Goal: Transaction & Acquisition: Book appointment/travel/reservation

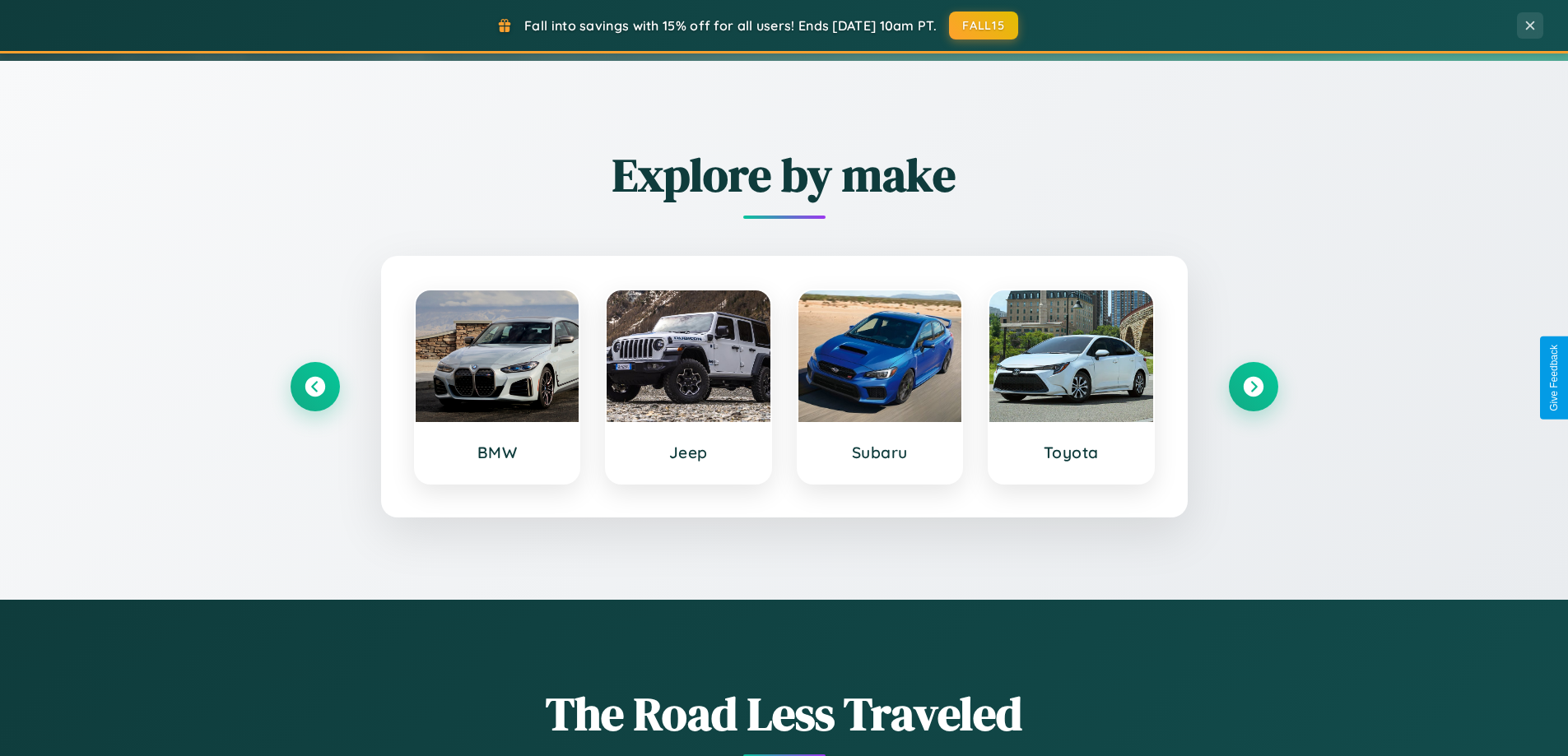
scroll to position [709, 0]
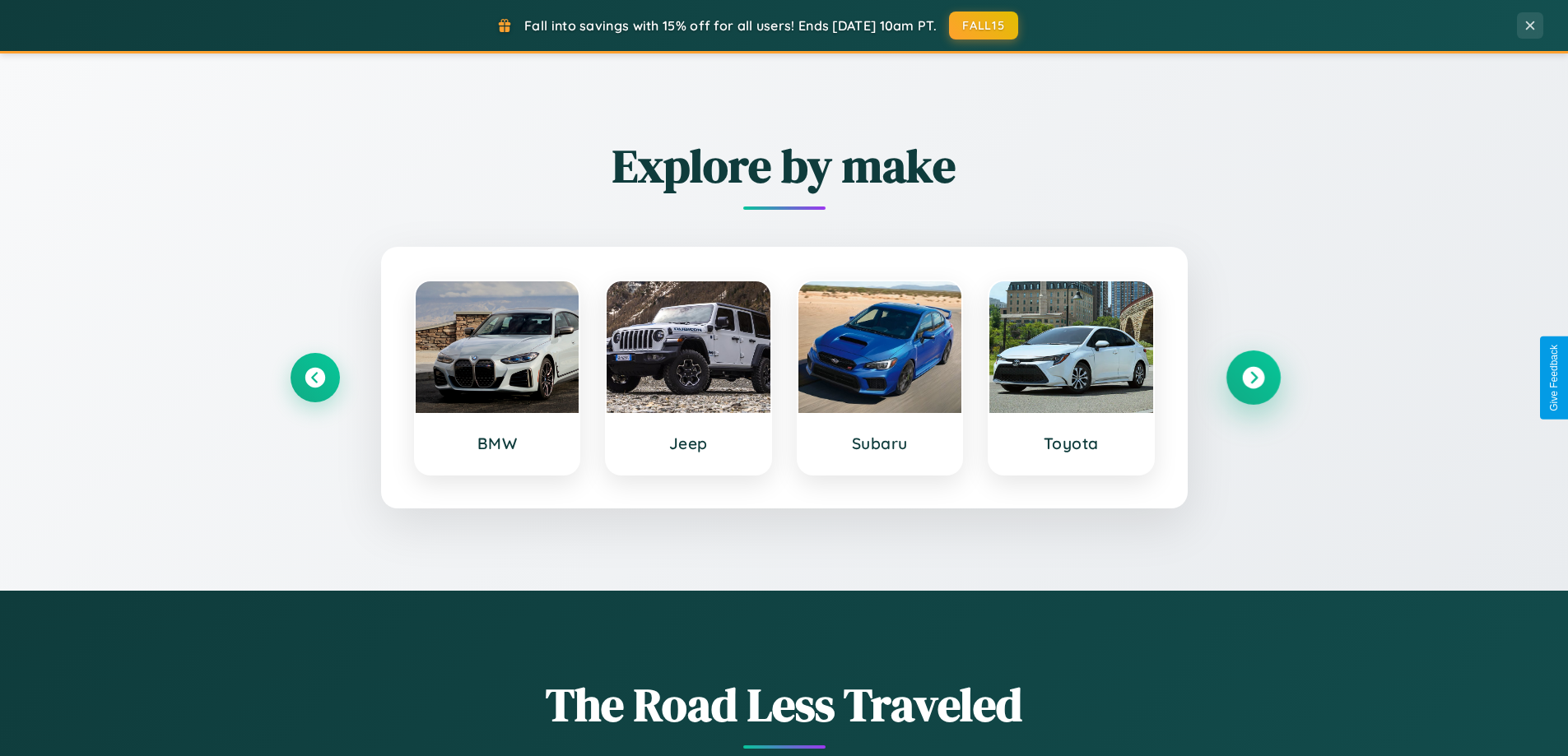
click at [1252, 377] on icon at bounding box center [1253, 378] width 22 height 22
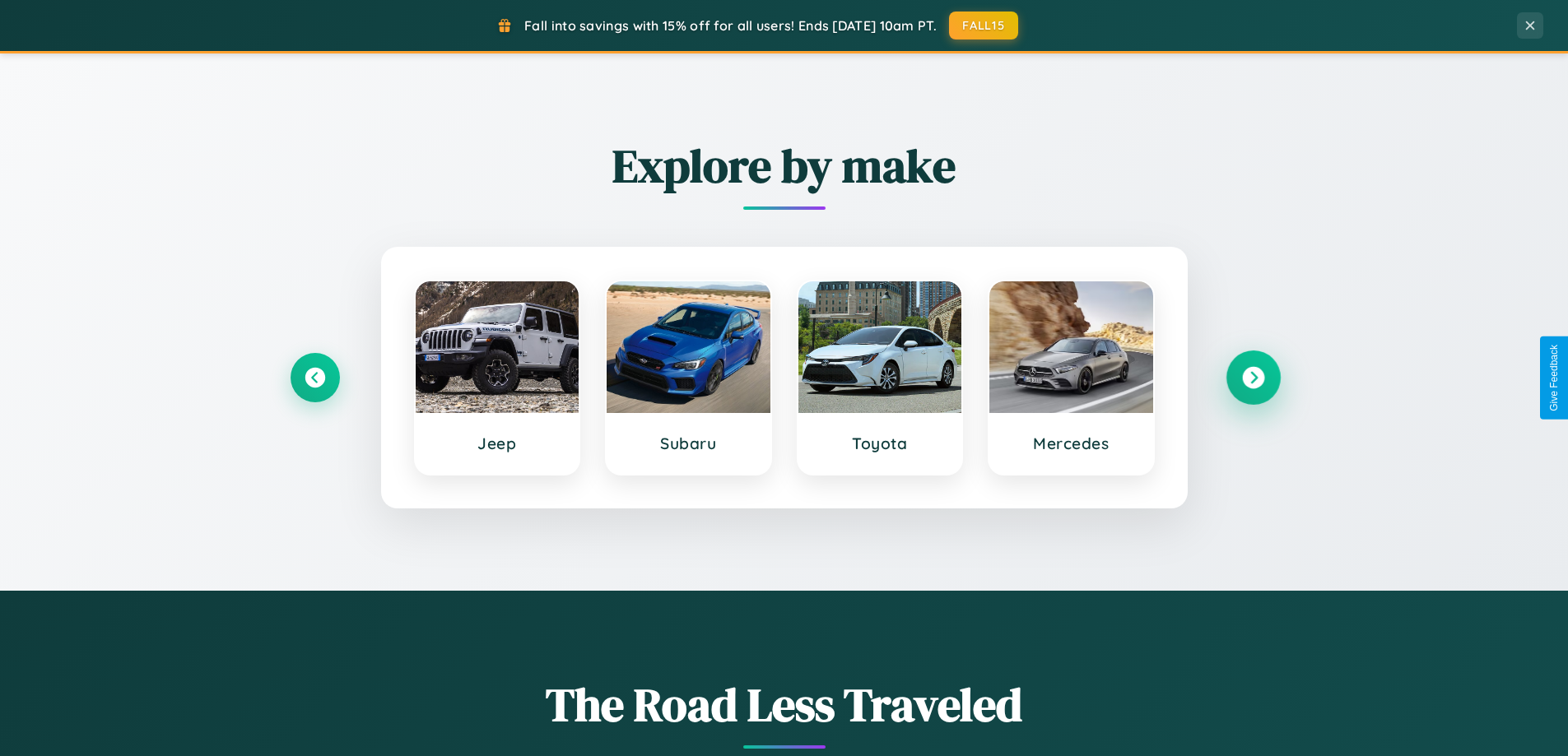
click at [1252, 377] on icon at bounding box center [1253, 378] width 22 height 22
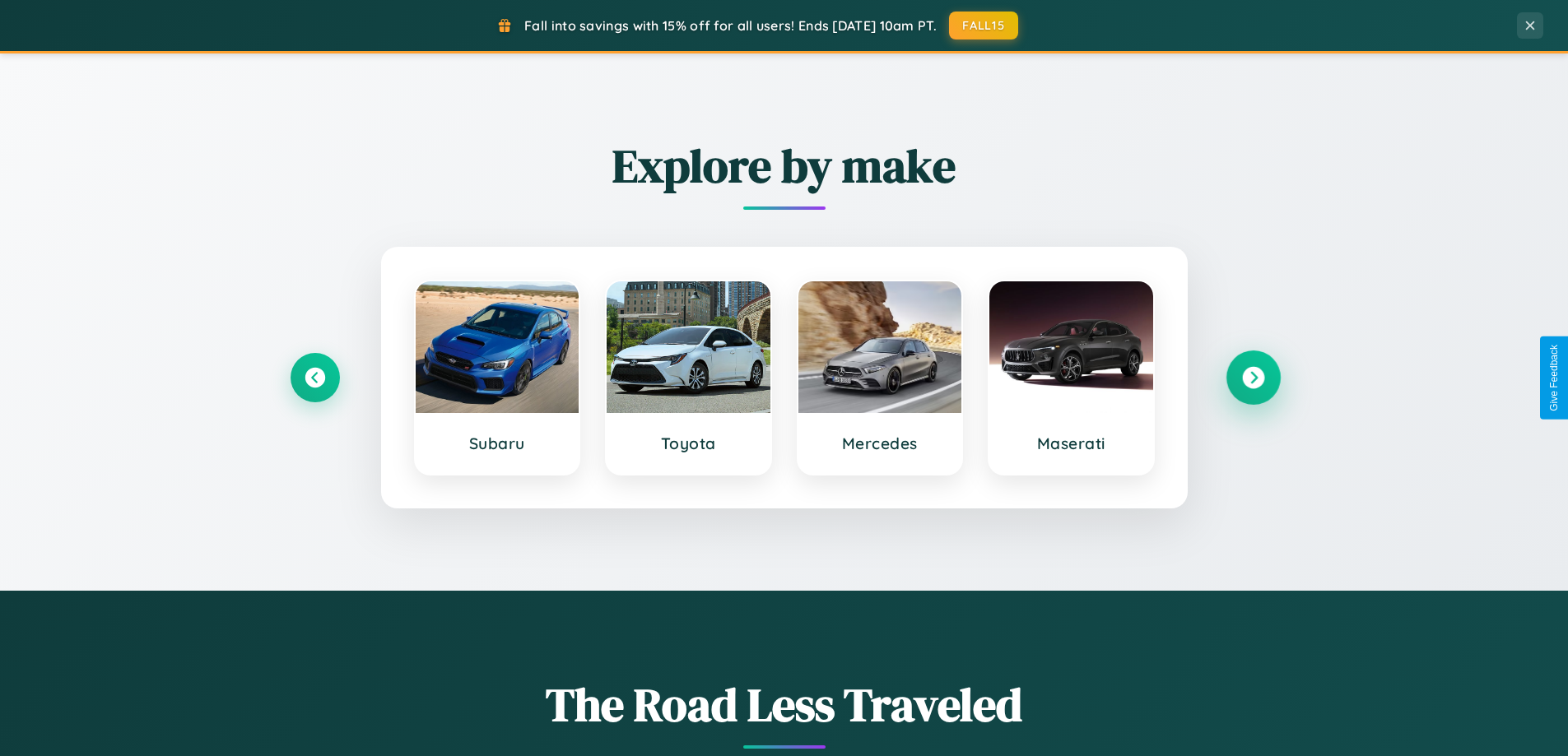
click at [1252, 377] on icon at bounding box center [1253, 378] width 22 height 22
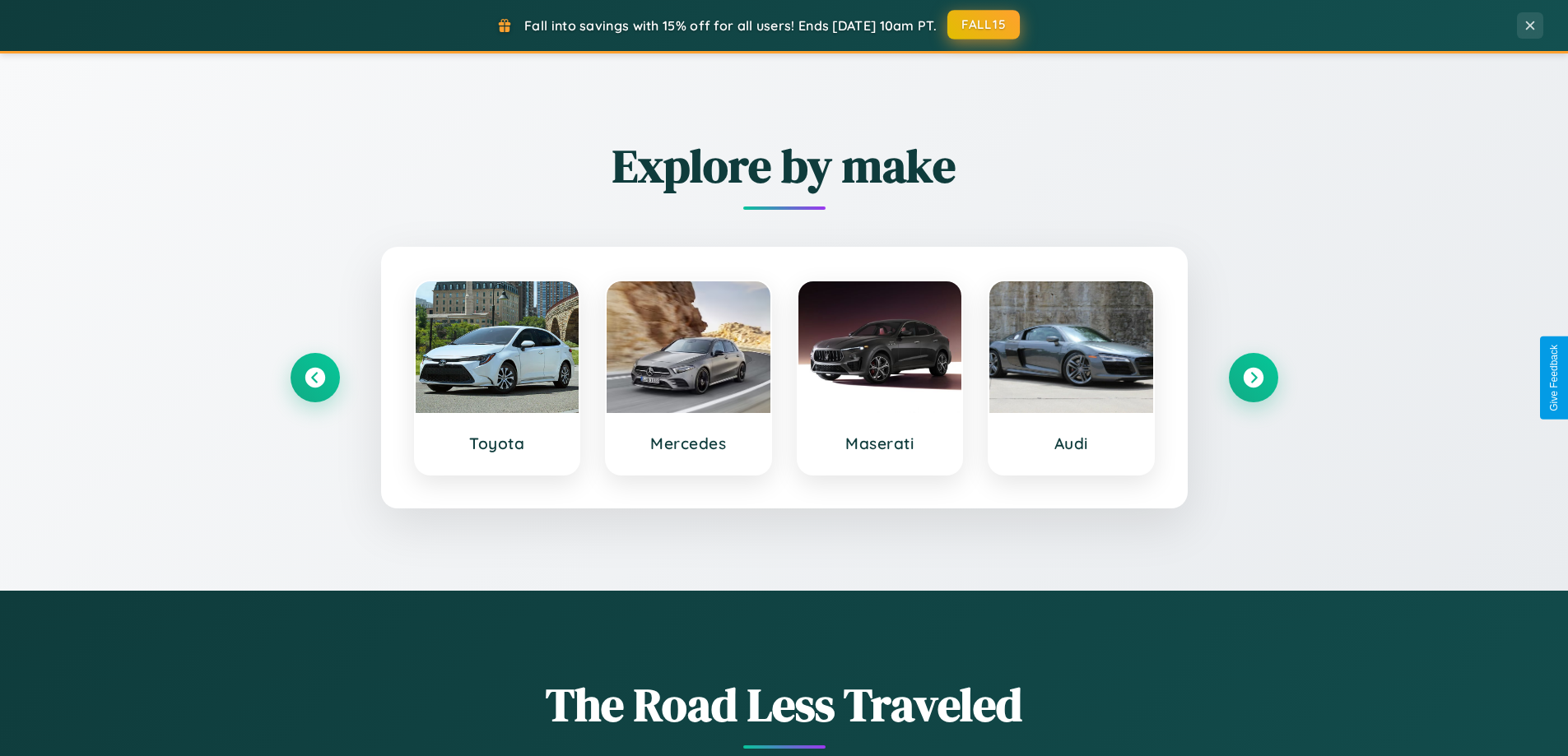
click at [984, 24] on button "FALL15" at bounding box center [983, 24] width 72 height 29
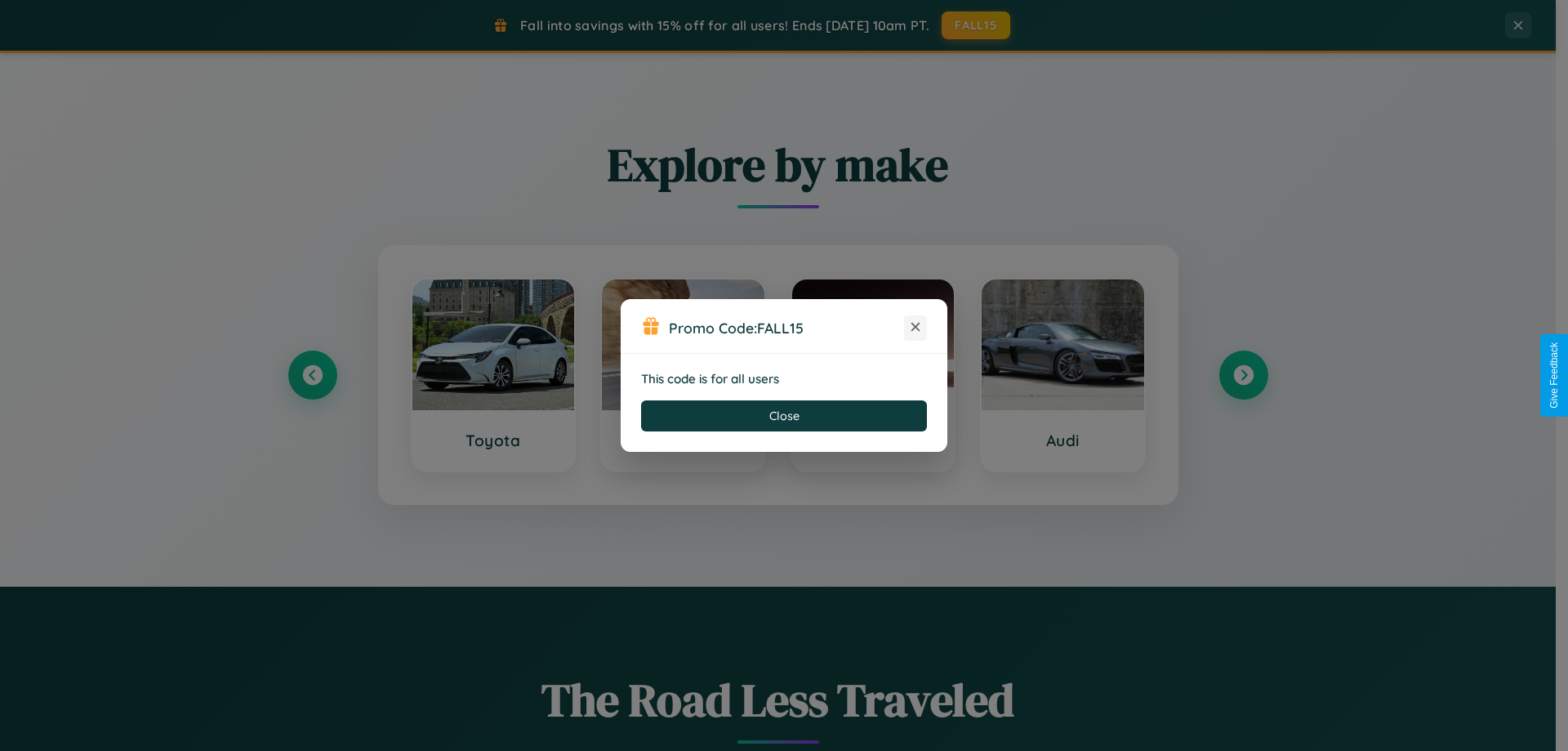
click at [916, 328] on icon at bounding box center [916, 327] width 17 height 17
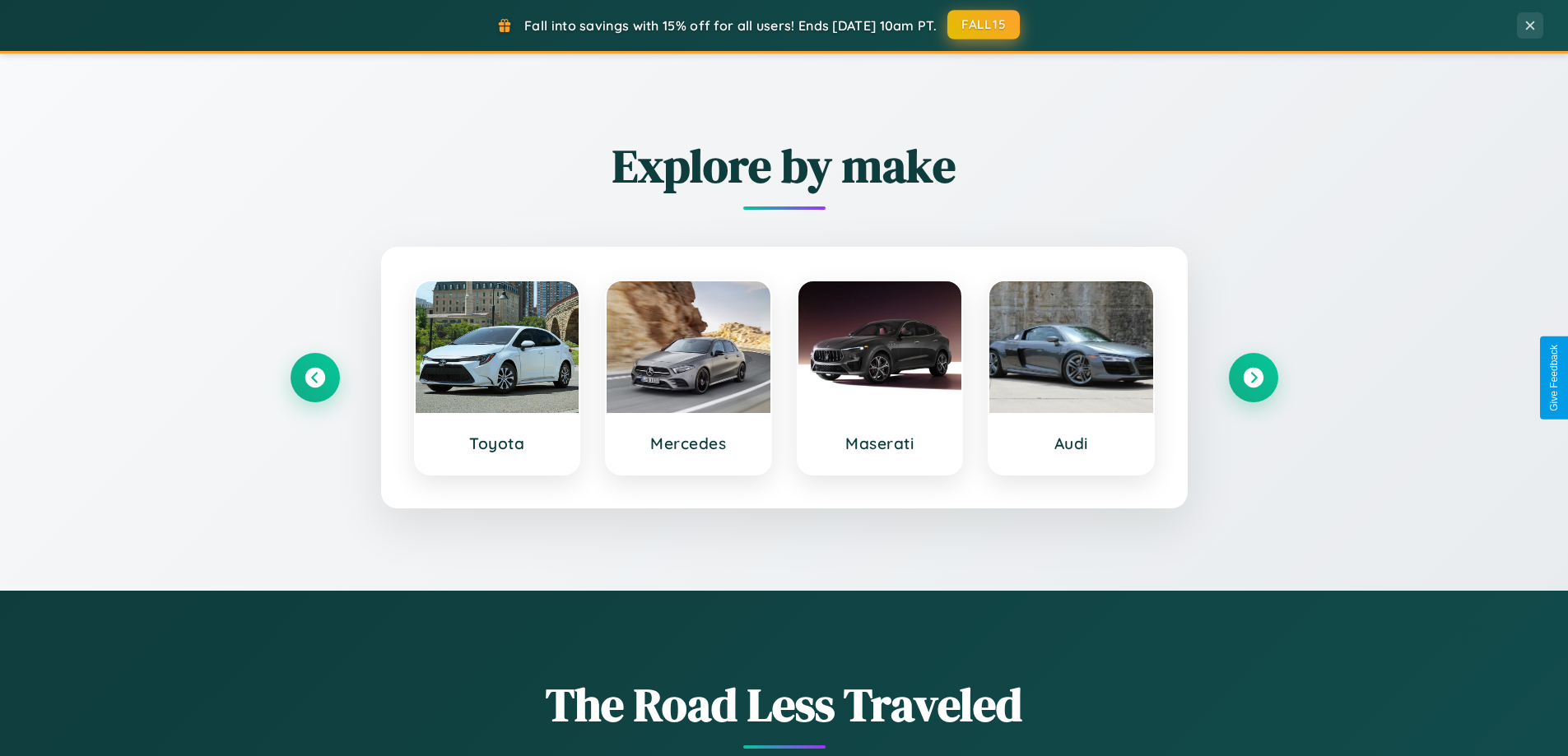
click at [984, 24] on button "FALL15" at bounding box center [983, 24] width 72 height 29
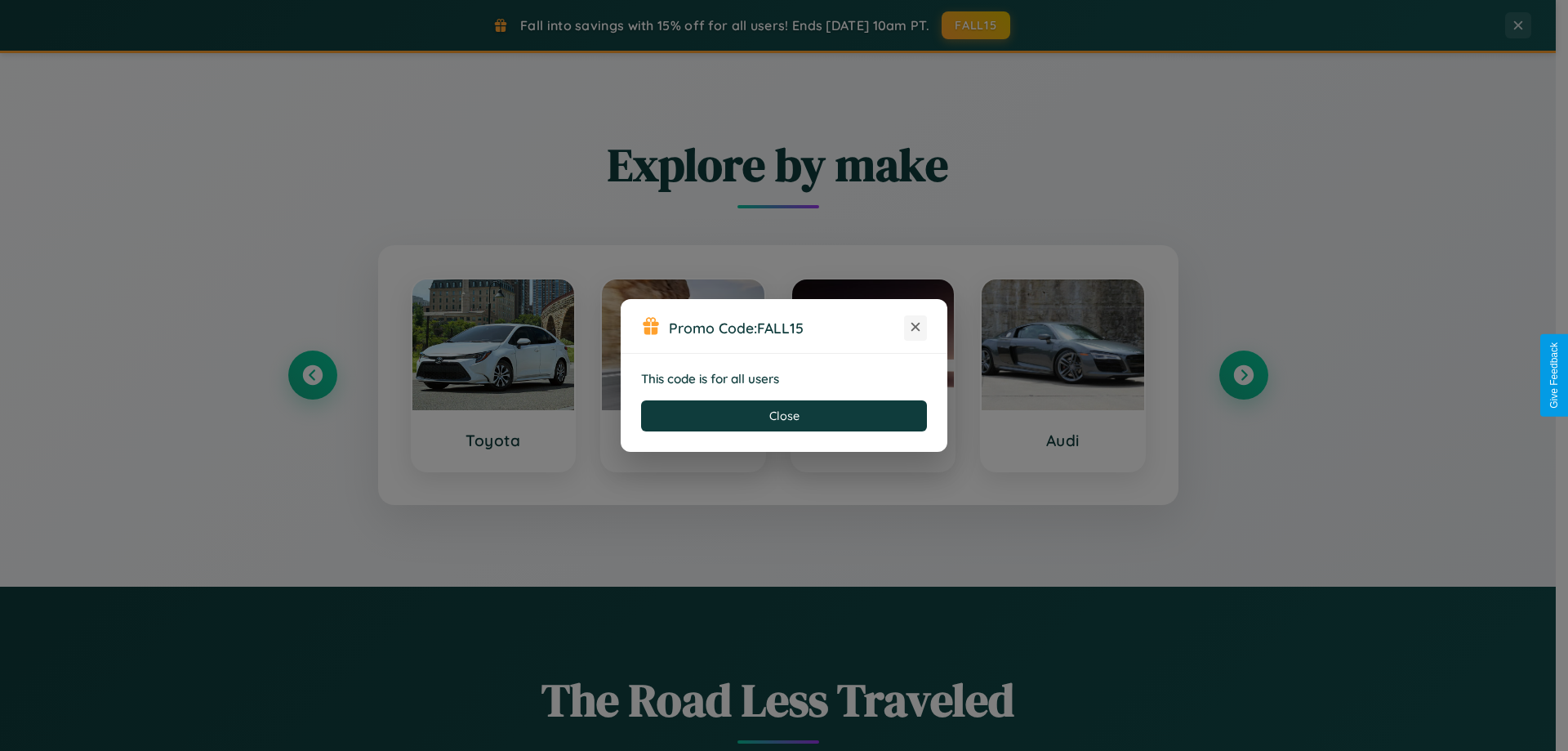
click at [916, 328] on icon at bounding box center [916, 327] width 17 height 17
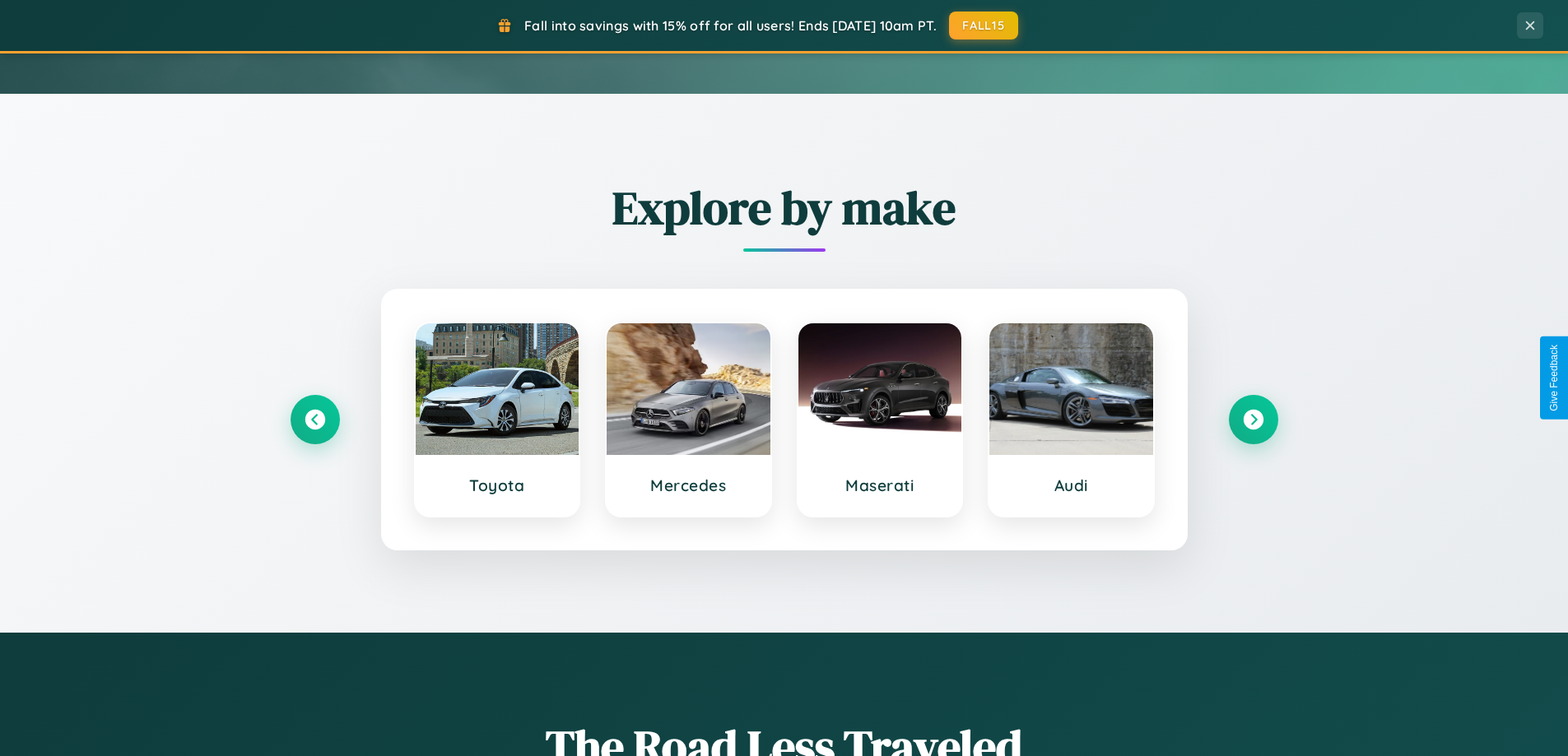
scroll to position [49, 0]
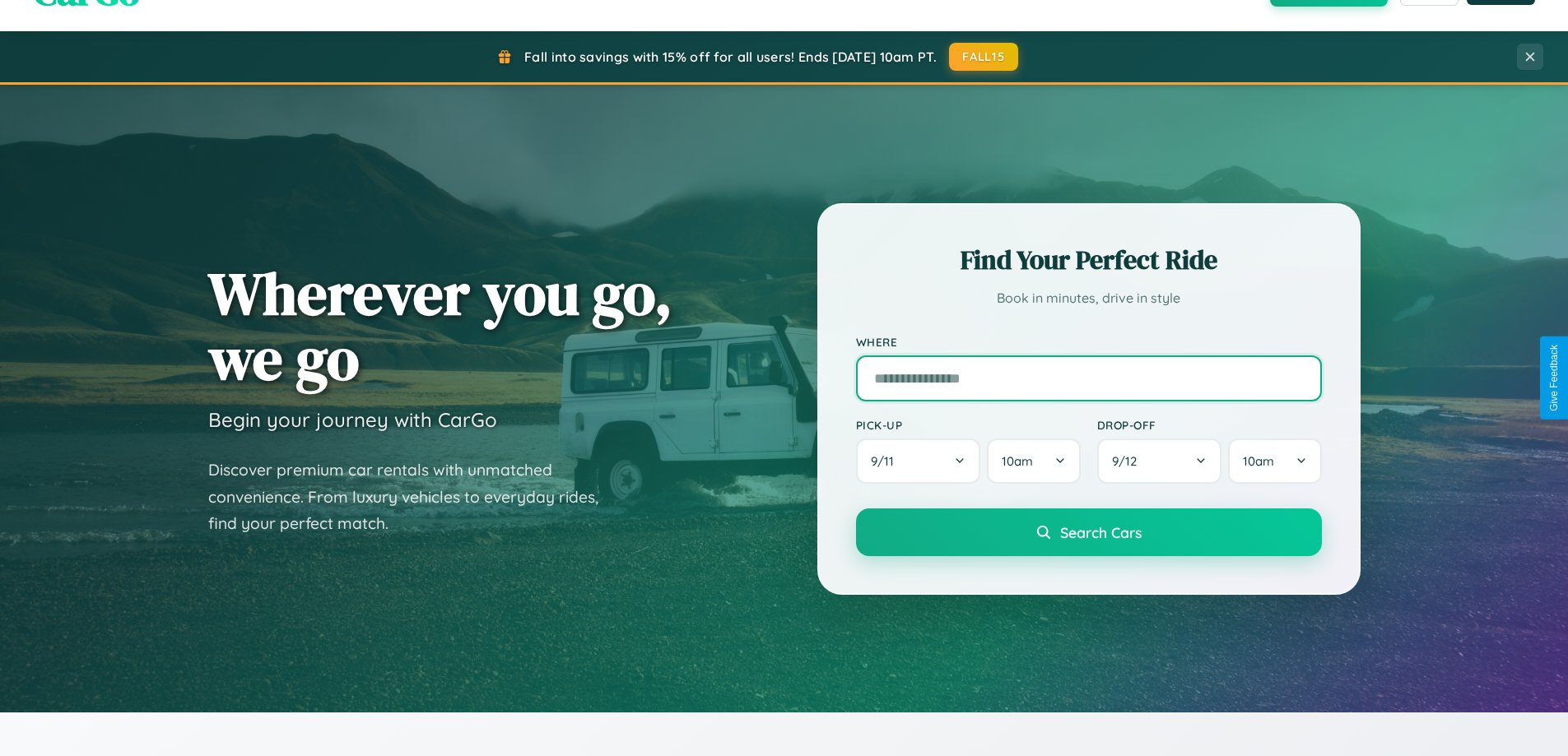
click at [1088, 377] on input "text" at bounding box center [1088, 378] width 466 height 46
type input "******"
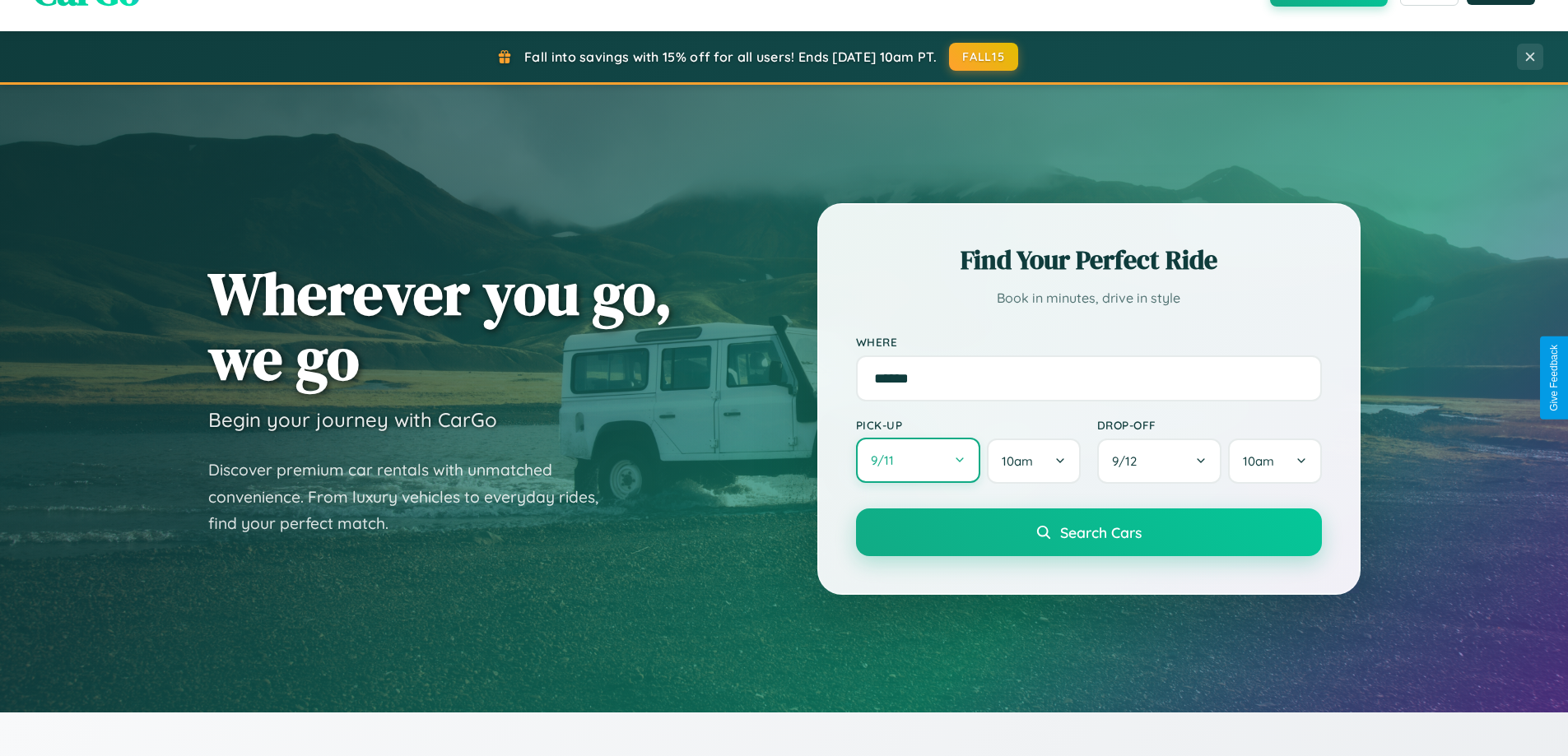
click at [918, 460] on button "9 / 11" at bounding box center [918, 460] width 125 height 45
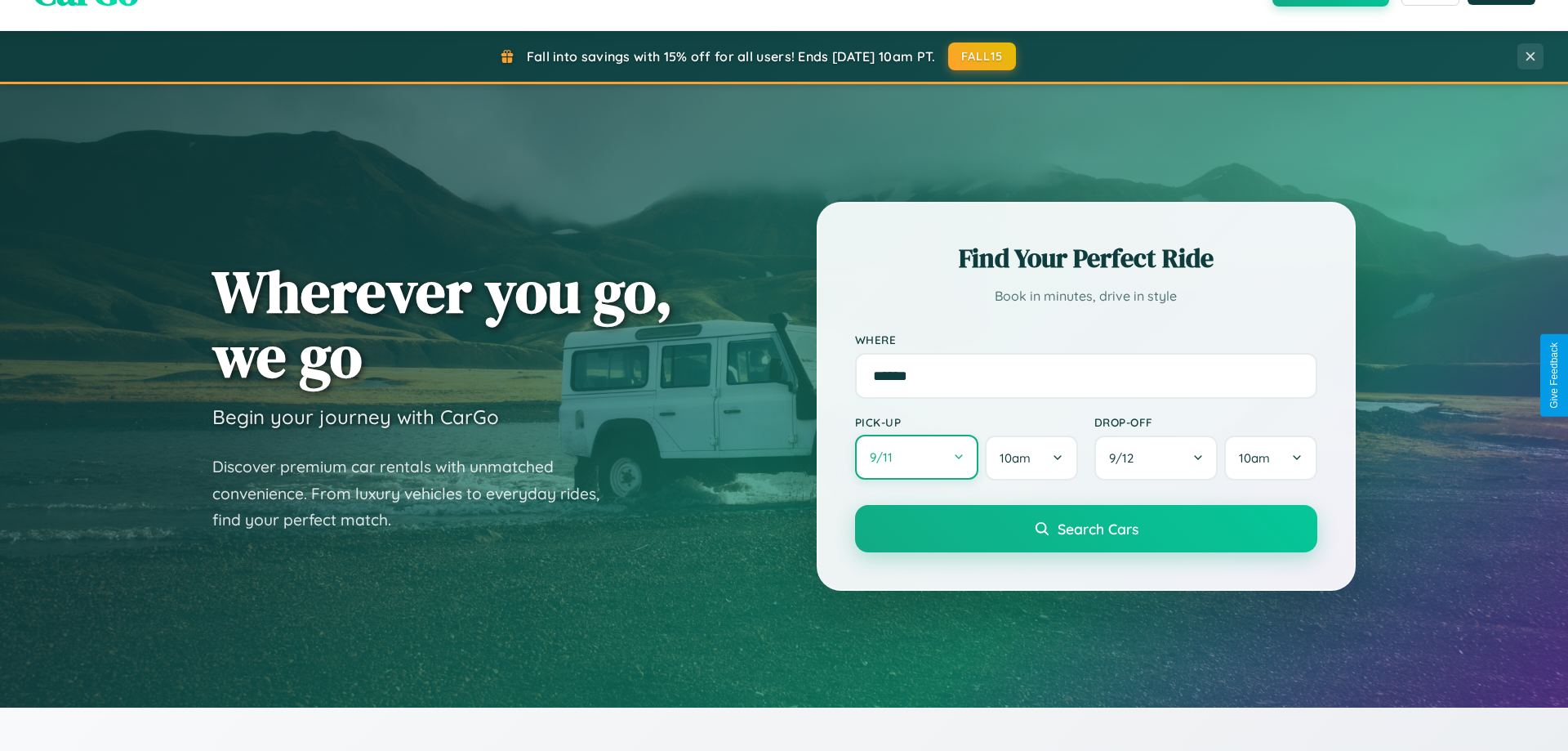
select select "*"
select select "****"
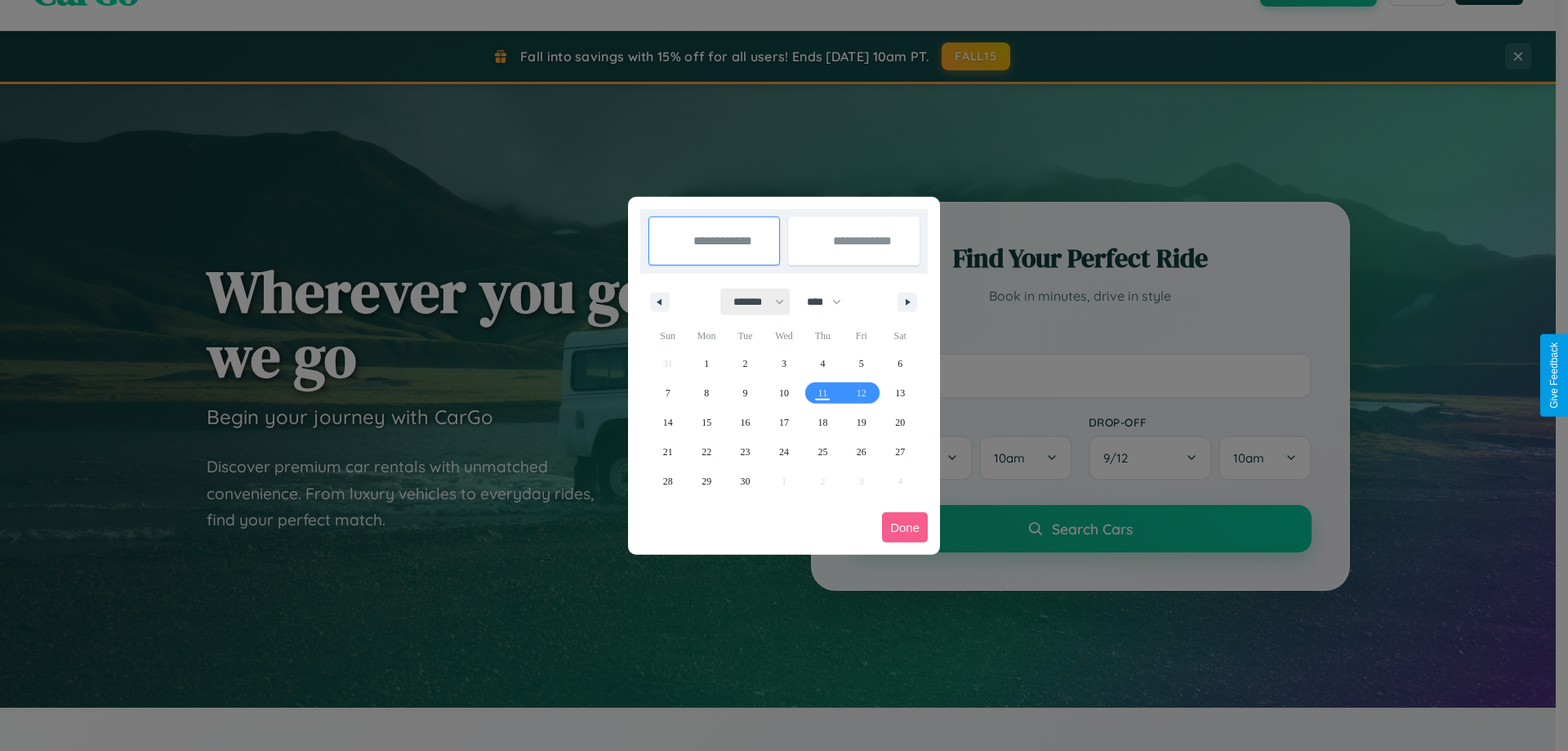
drag, startPoint x: 751, startPoint y: 301, endPoint x: 784, endPoint y: 328, distance: 42.6
click at [751, 301] on select "******* ******** ***** ***** *** **** **** ****** ********* ******* ******** **…" at bounding box center [756, 302] width 69 height 27
select select "**"
click at [783, 392] on span "10" at bounding box center [784, 392] width 10 height 29
type input "**********"
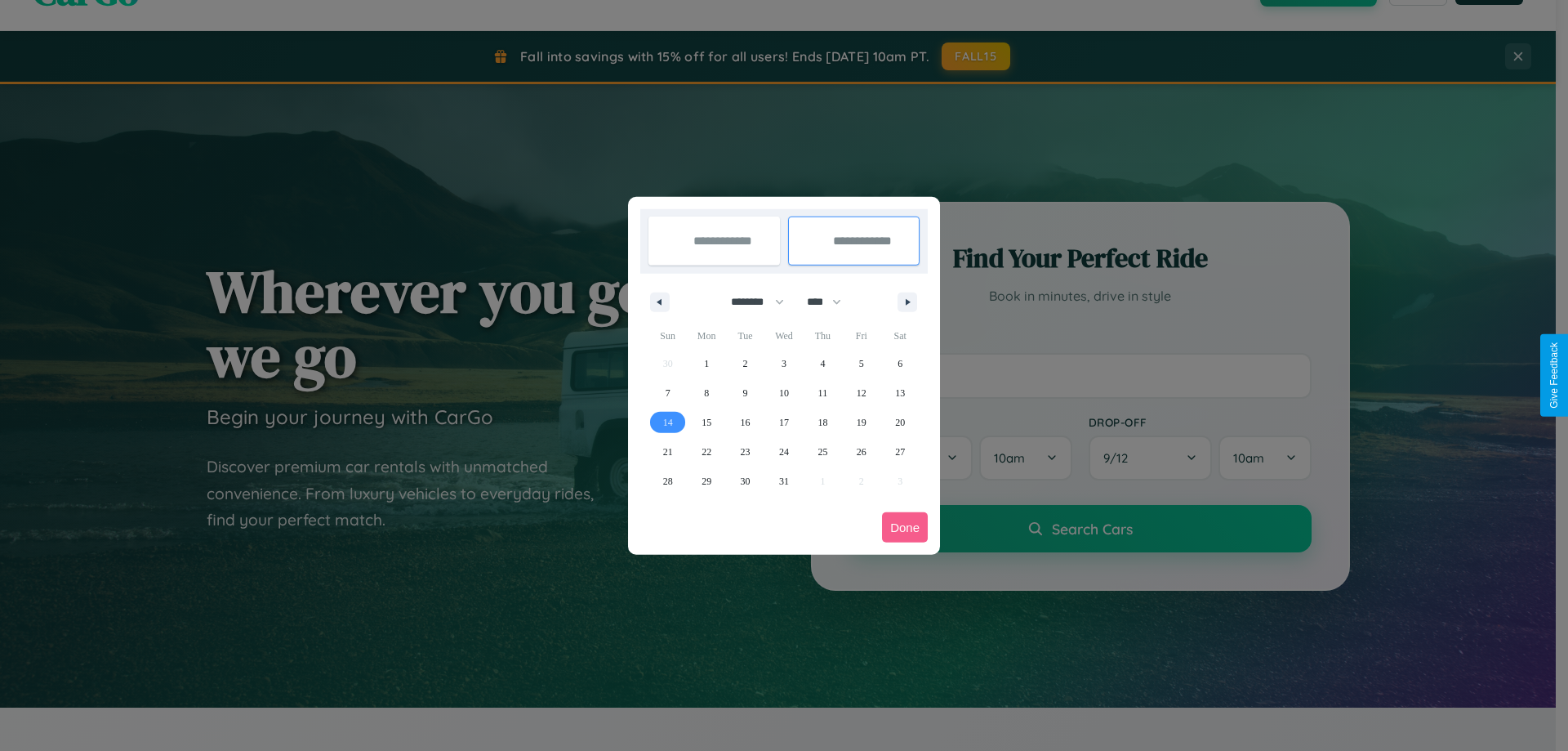
click at [667, 421] on span "14" at bounding box center [668, 422] width 10 height 29
type input "**********"
click at [905, 527] on button "Done" at bounding box center [905, 527] width 46 height 30
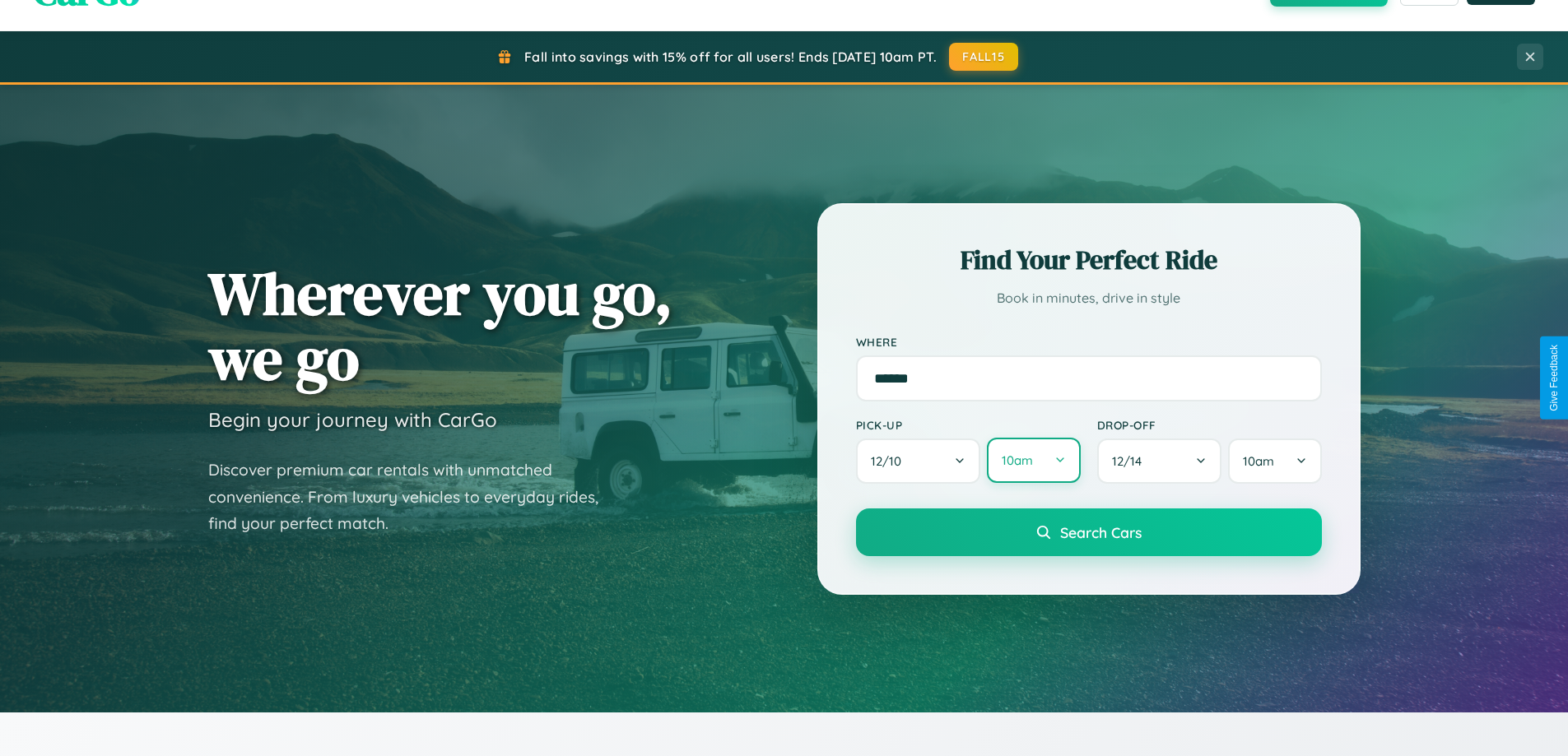
click at [1033, 460] on button "10am" at bounding box center [1033, 460] width 93 height 45
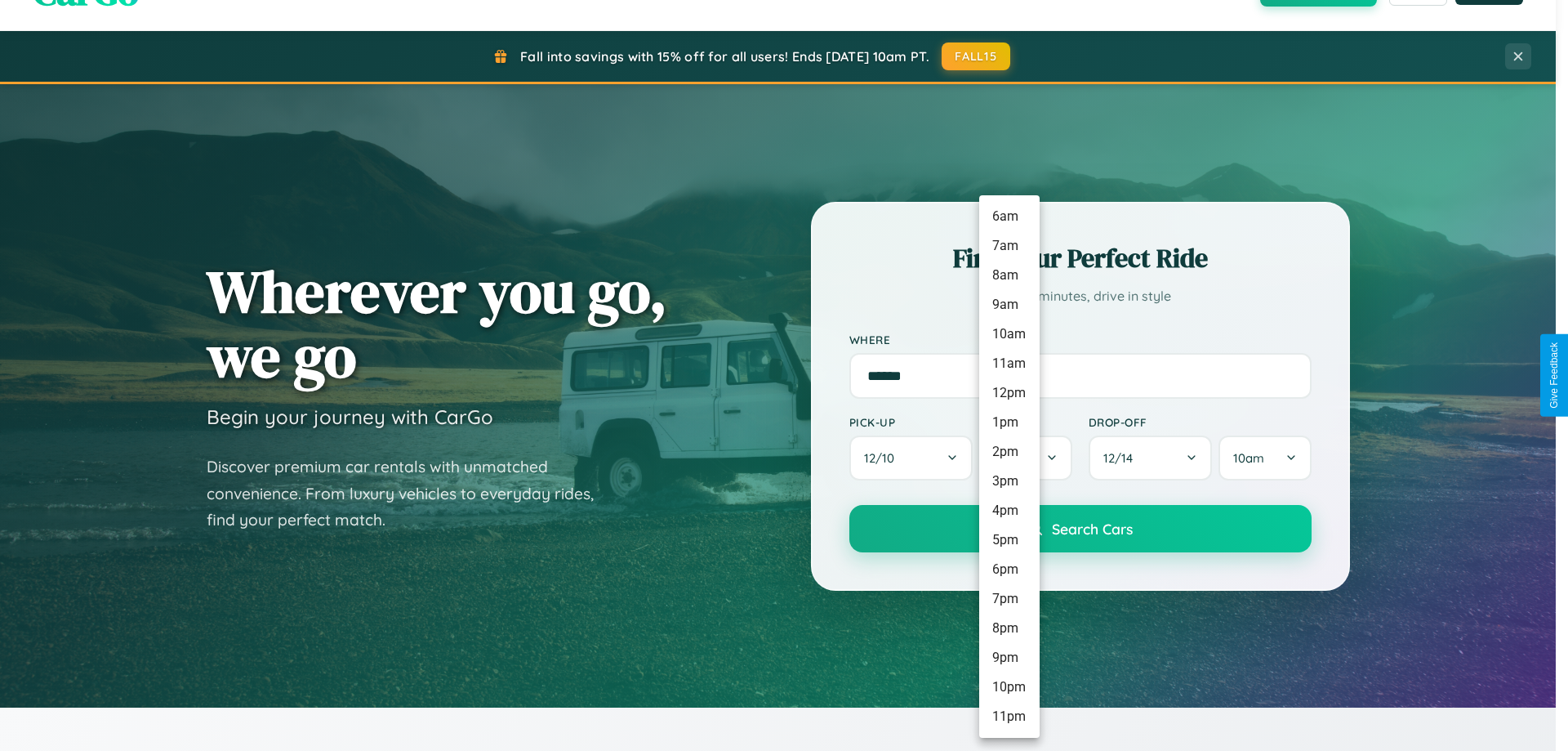
click at [1008, 628] on li "8pm" at bounding box center [1009, 628] width 60 height 29
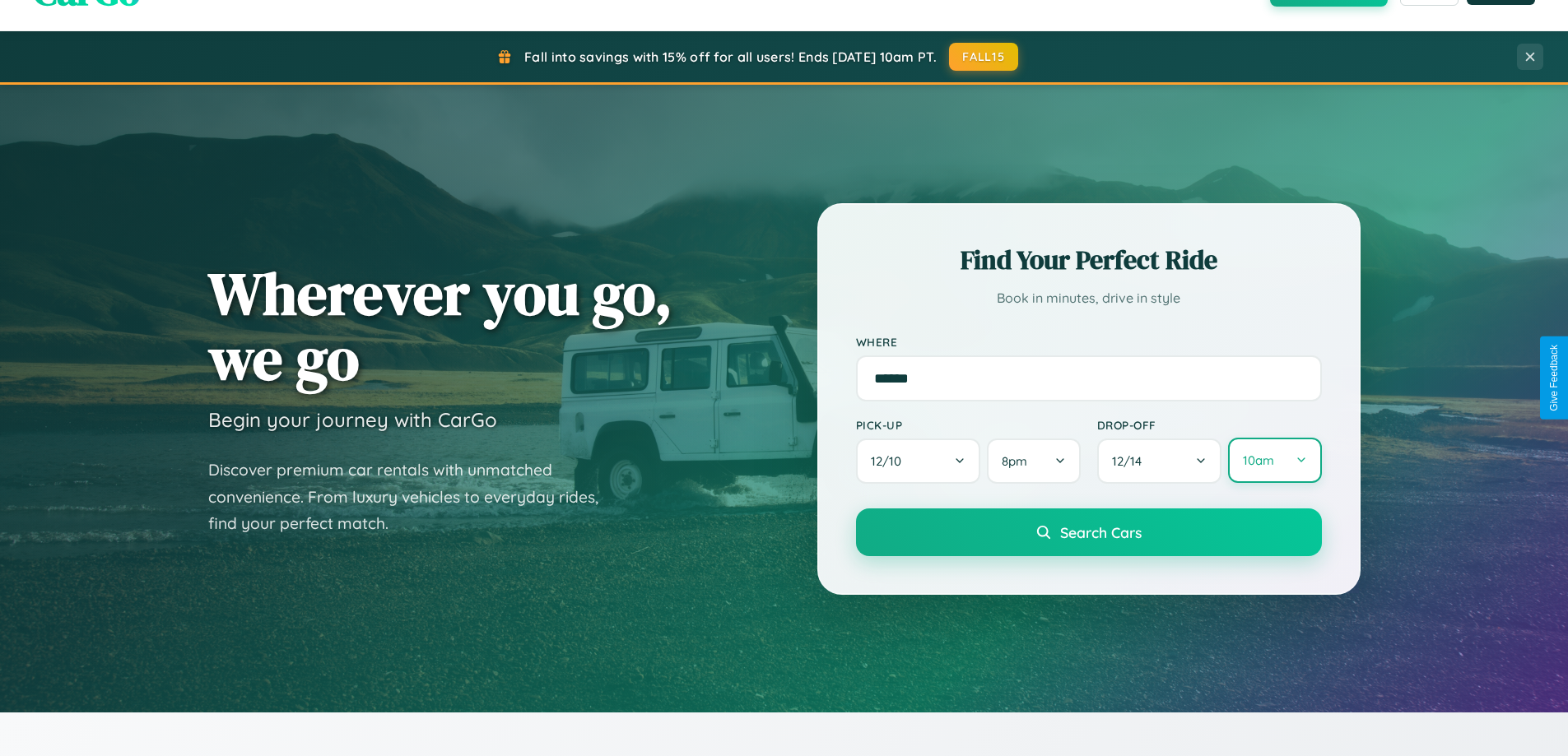
click at [1274, 460] on button "10am" at bounding box center [1274, 460] width 93 height 45
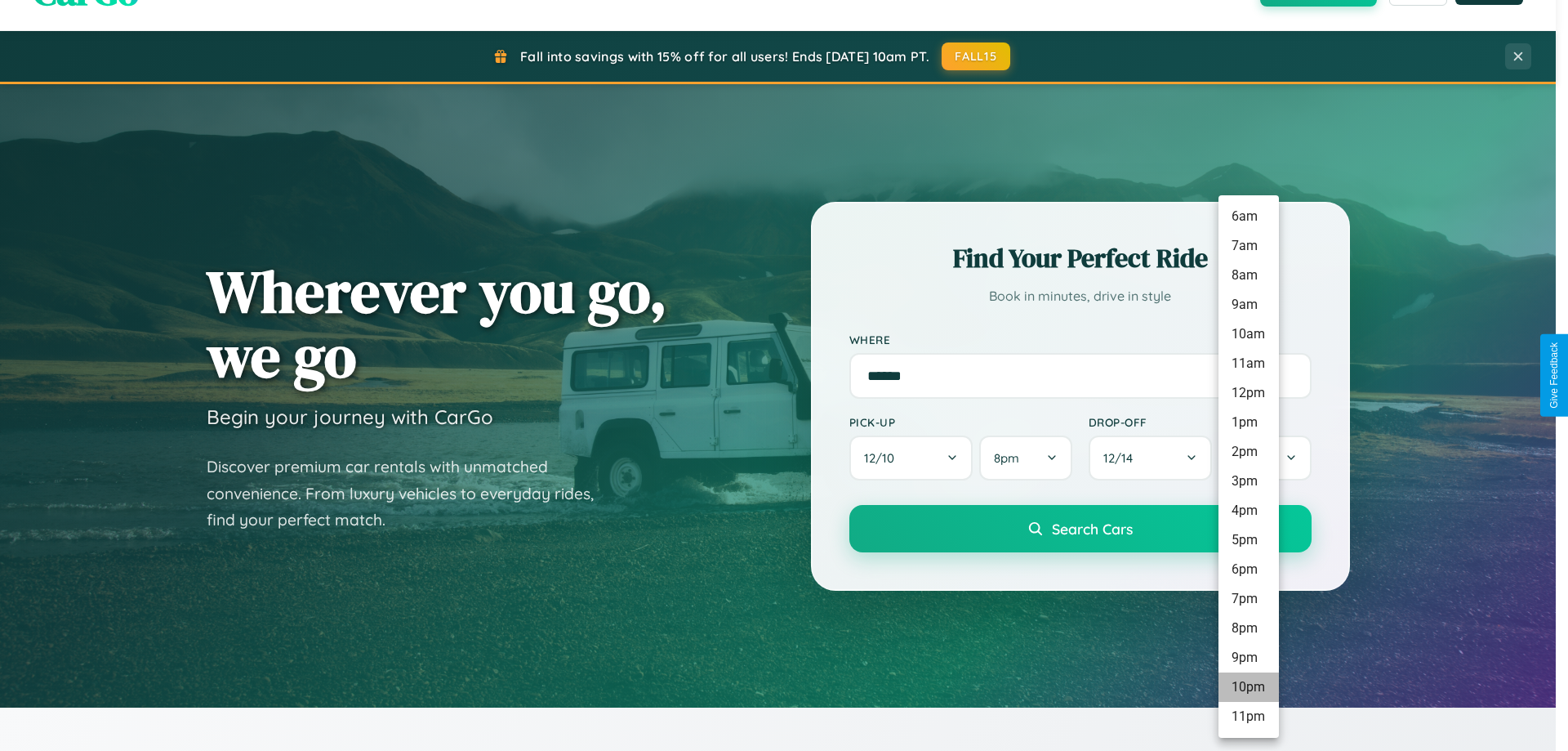
click at [1248, 688] on li "10pm" at bounding box center [1249, 687] width 60 height 29
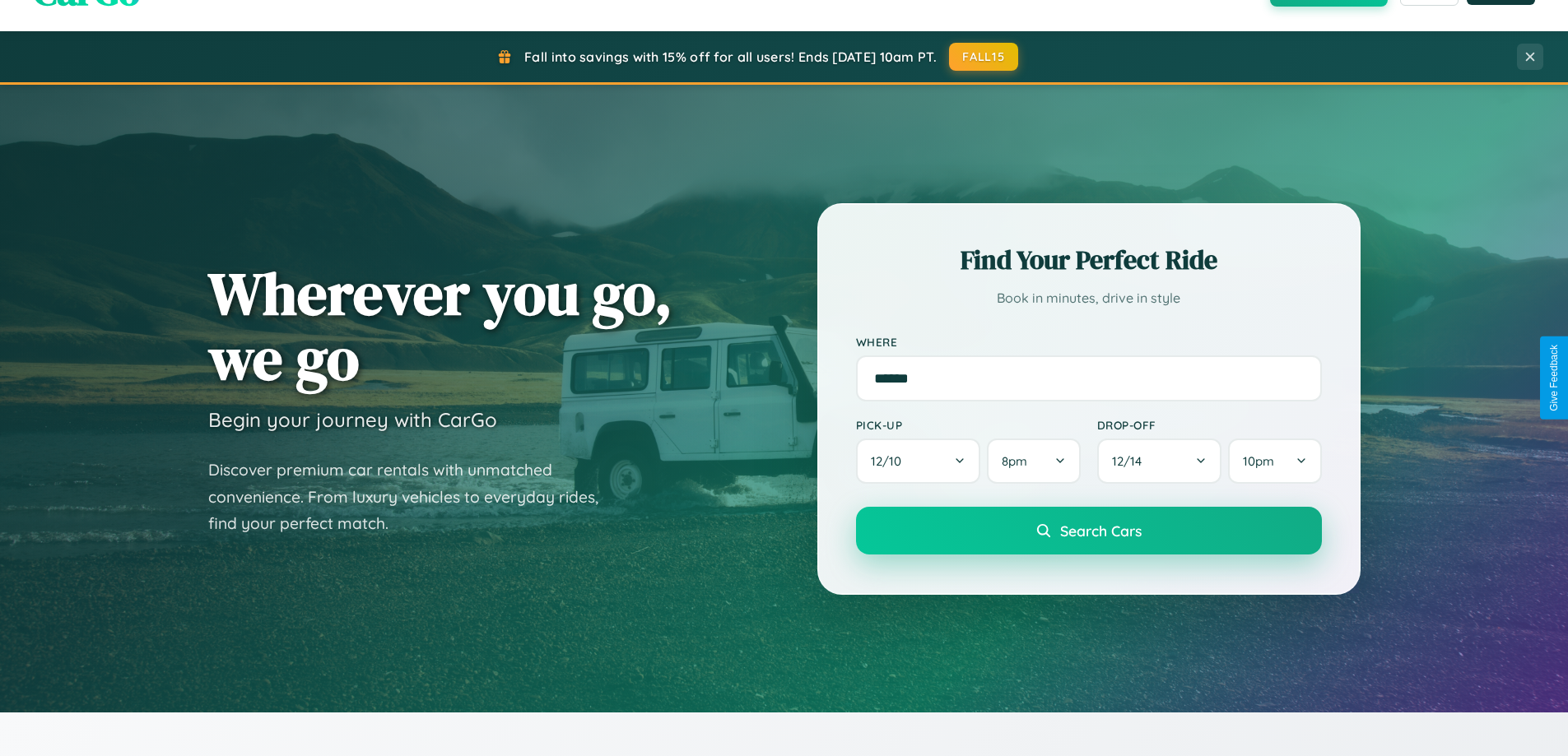
click at [1088, 532] on span "Search Cars" at bounding box center [1100, 531] width 82 height 18
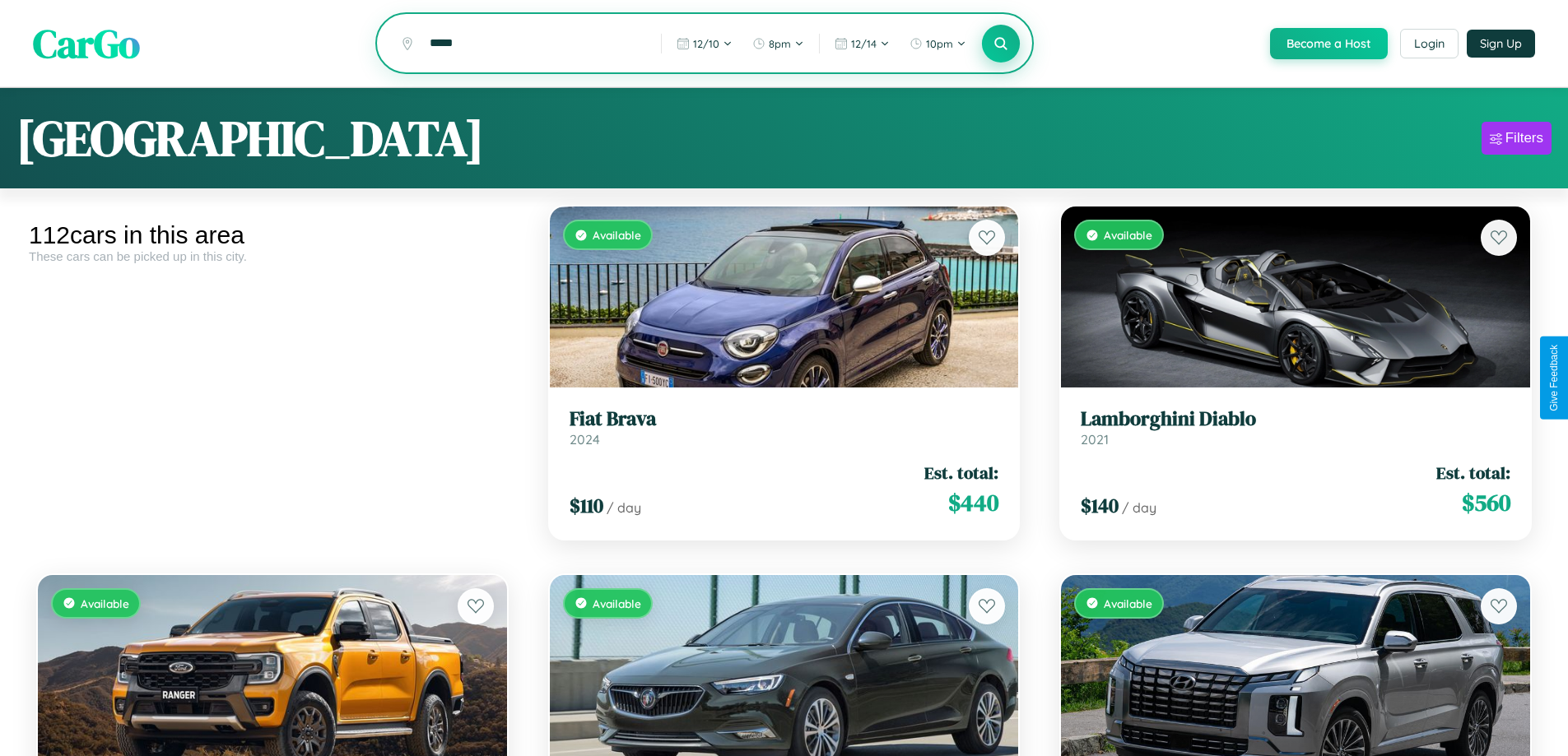
click at [1000, 45] on icon at bounding box center [1001, 43] width 16 height 16
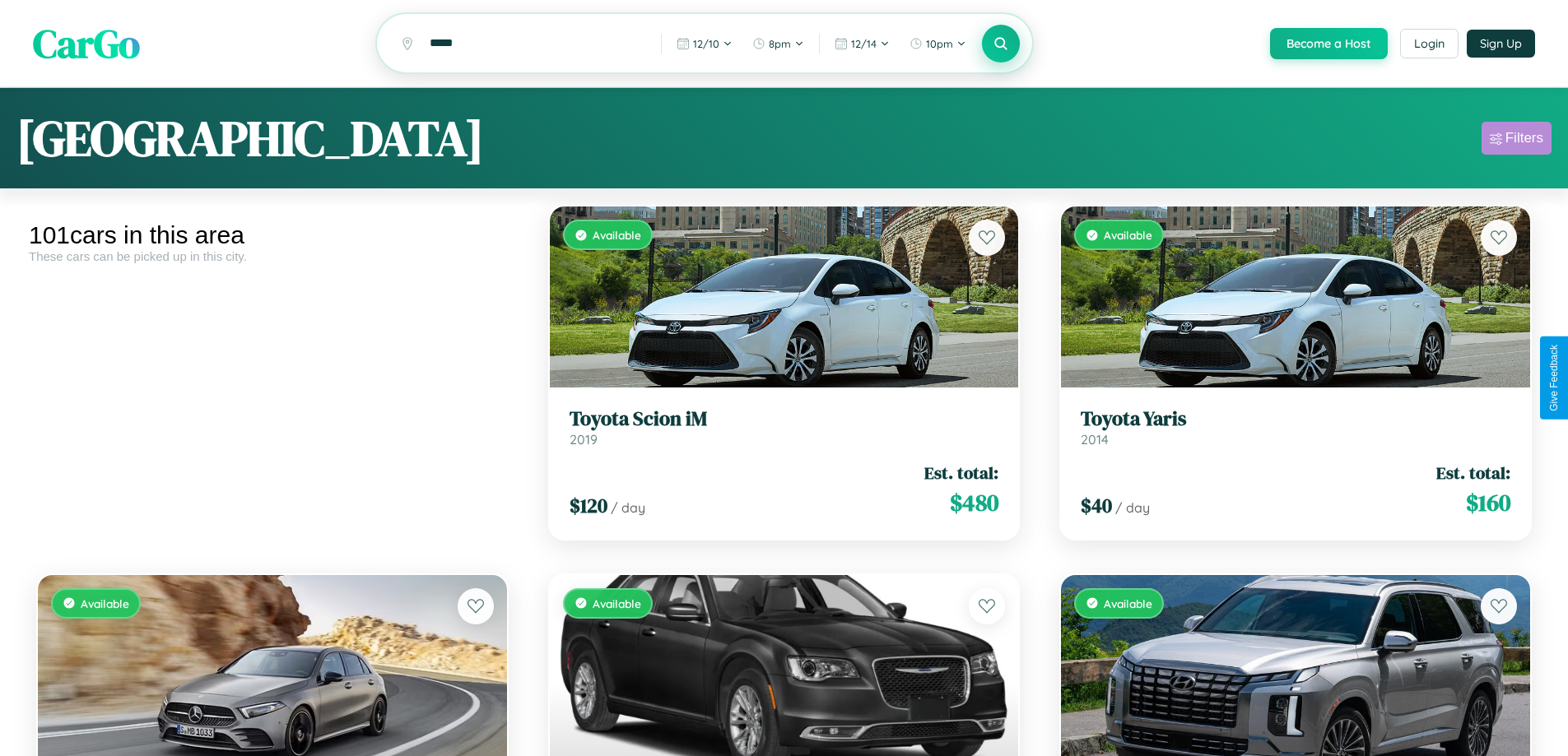
click at [1516, 140] on div "Filters" at bounding box center [1523, 139] width 38 height 17
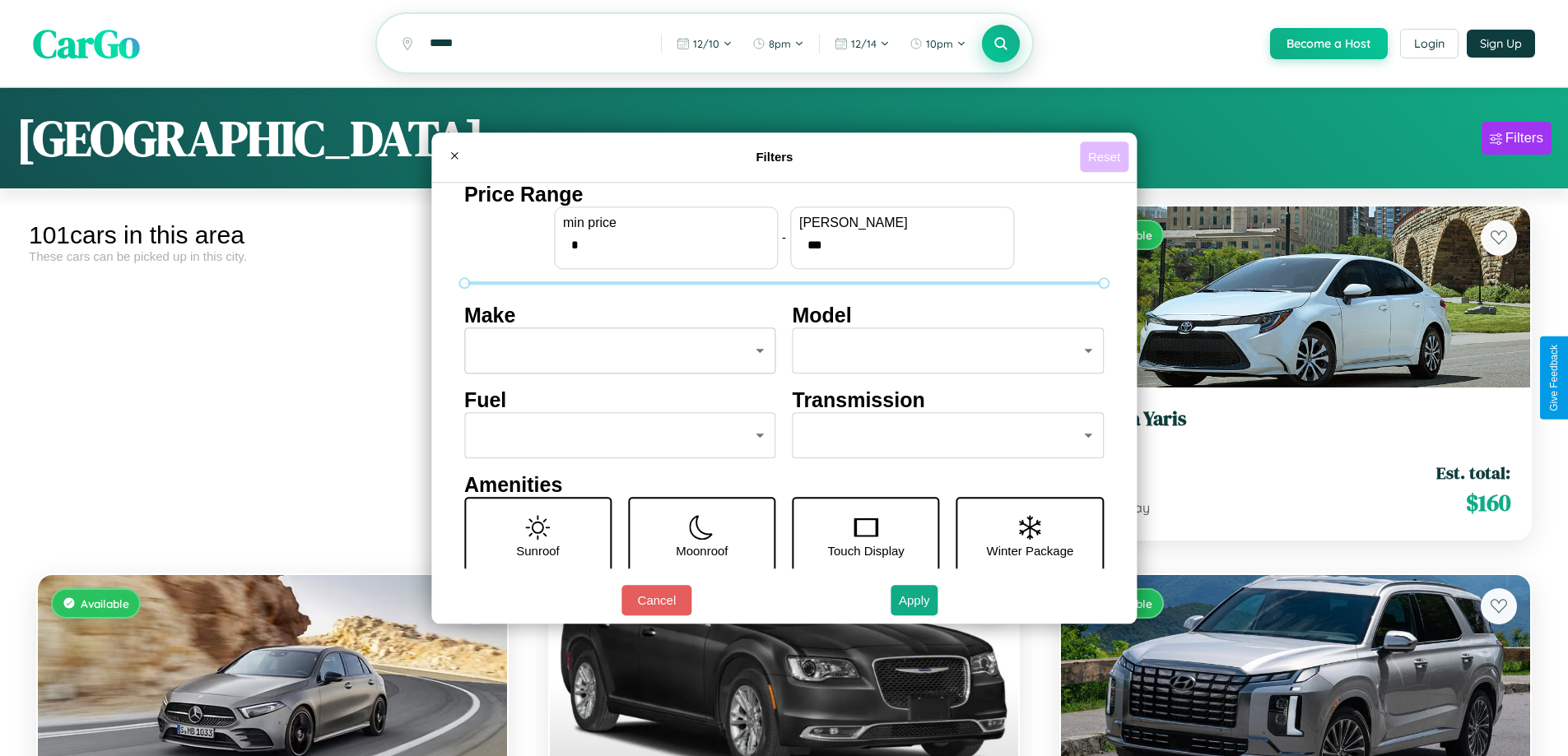
click at [1106, 156] on button "Reset" at bounding box center [1104, 156] width 49 height 30
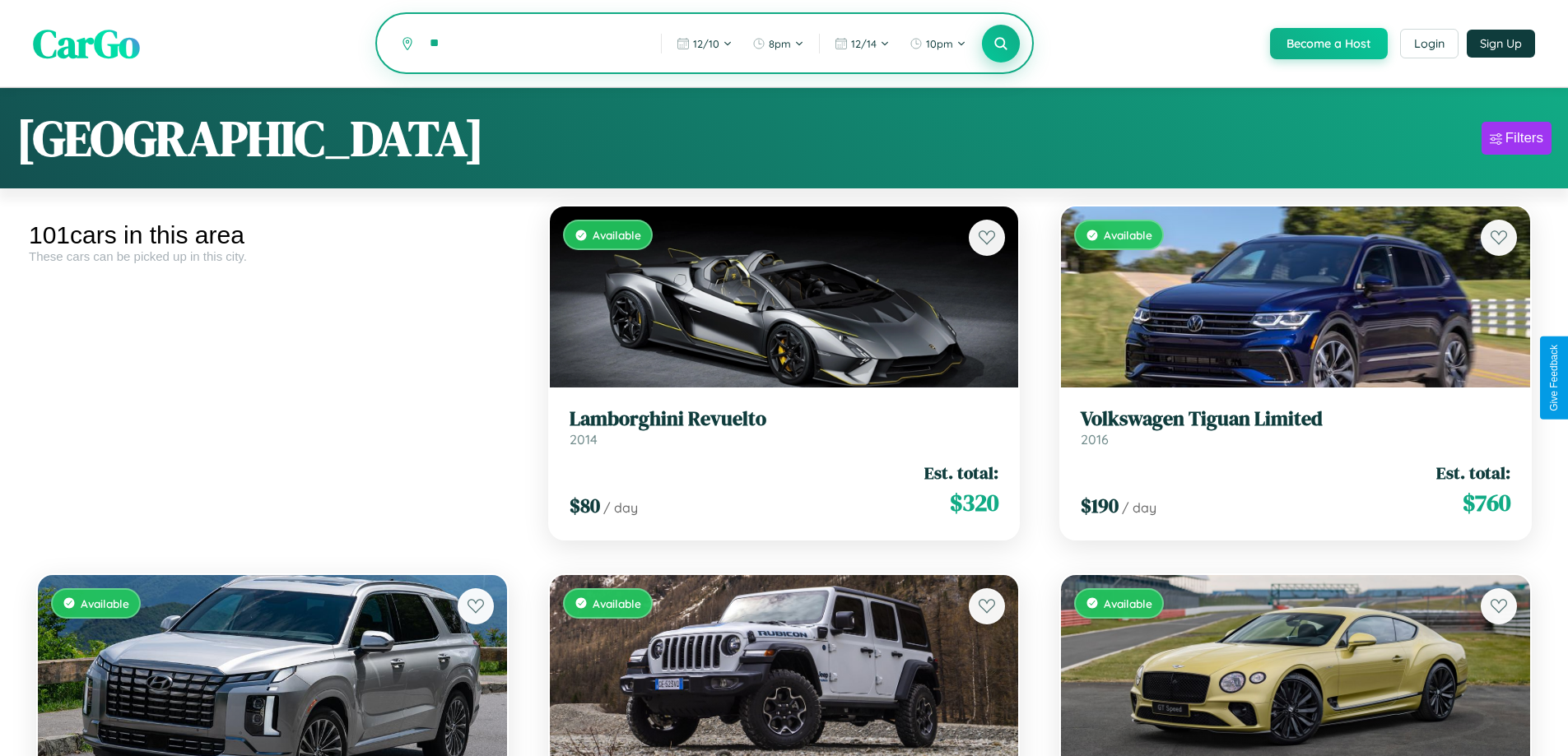
type input "*"
type input "*********"
click at [1000, 45] on icon at bounding box center [1001, 43] width 16 height 16
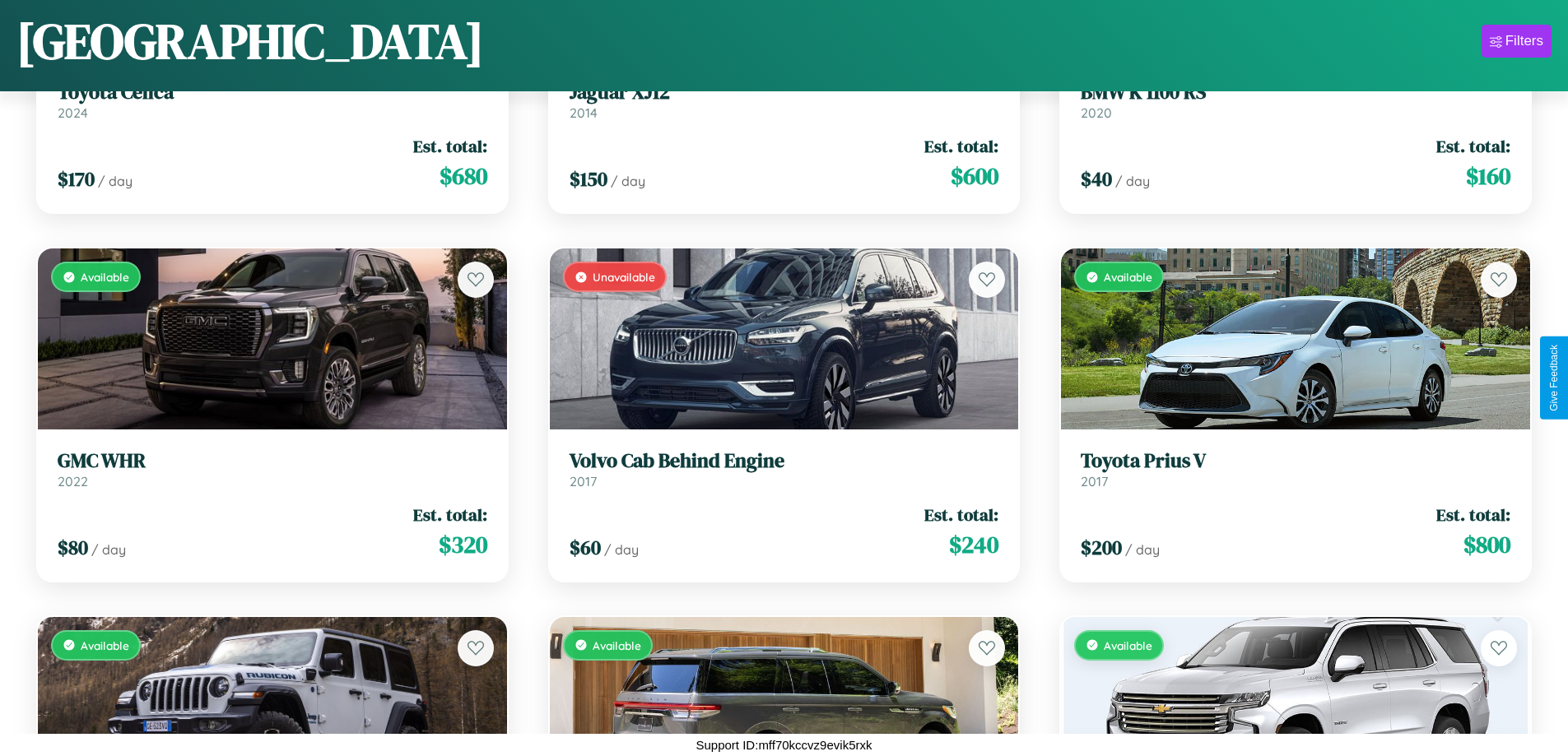
scroll to position [1336, 0]
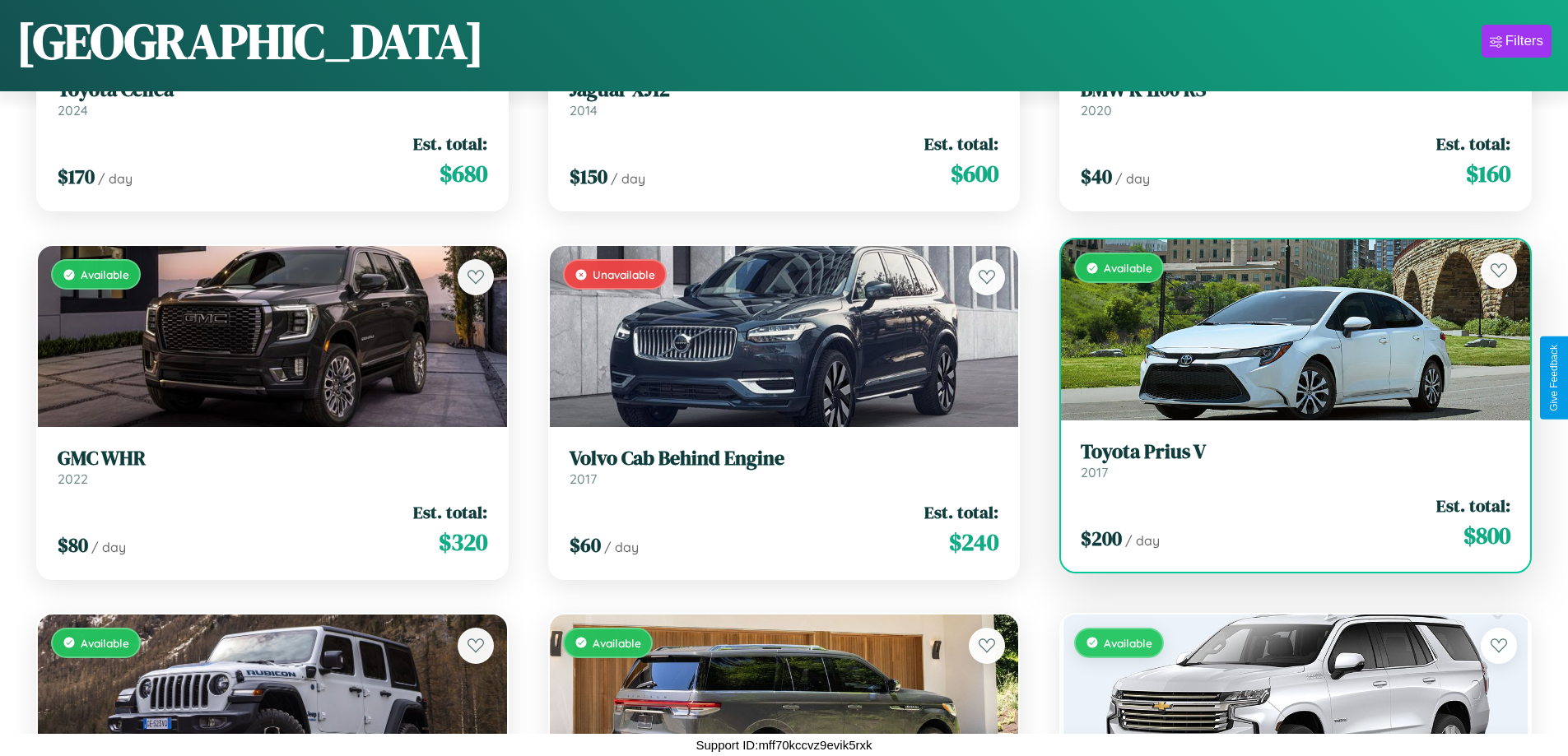
click at [1285, 460] on h3 "Toyota Prius V" at bounding box center [1295, 452] width 429 height 24
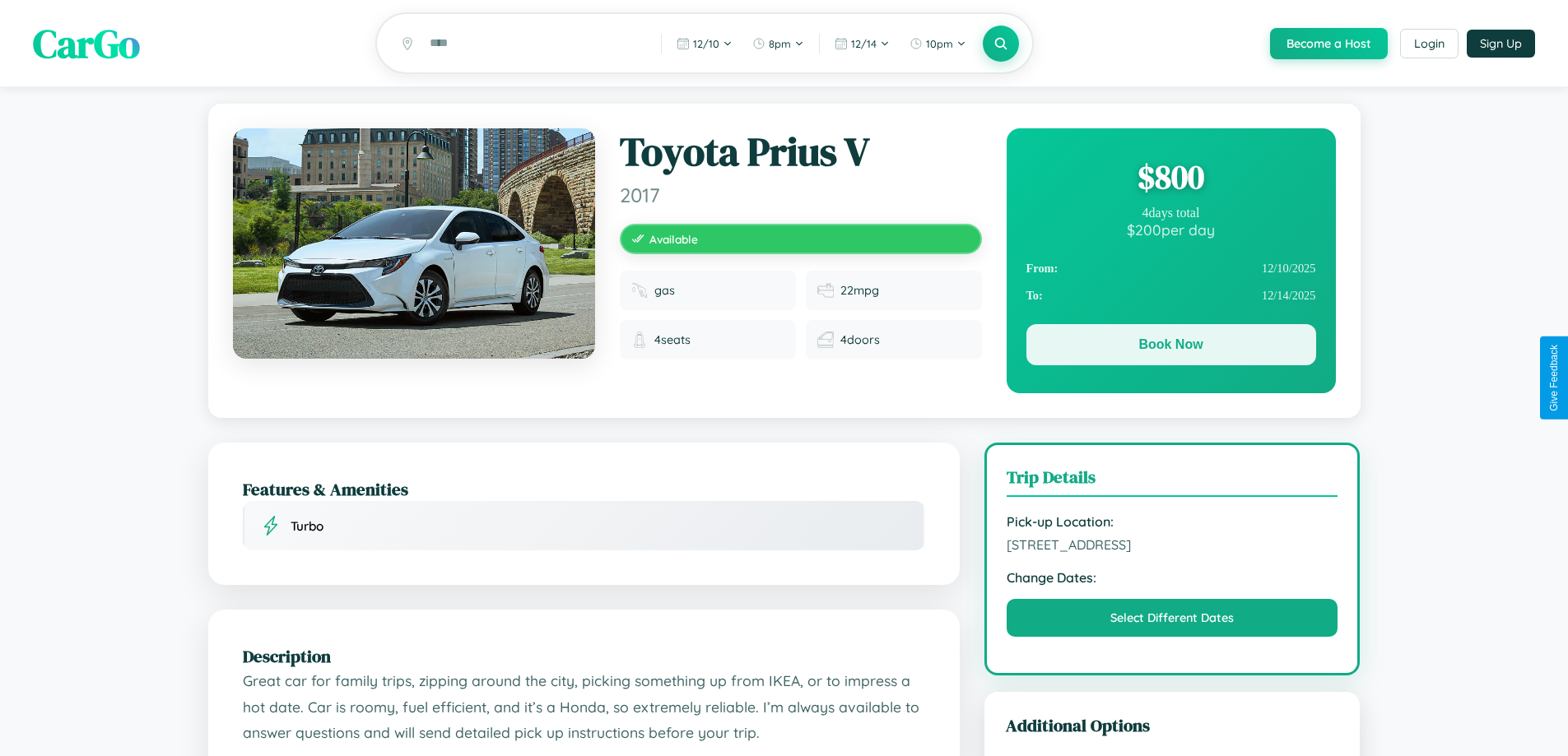
click at [1171, 347] on button "Book Now" at bounding box center [1171, 344] width 290 height 41
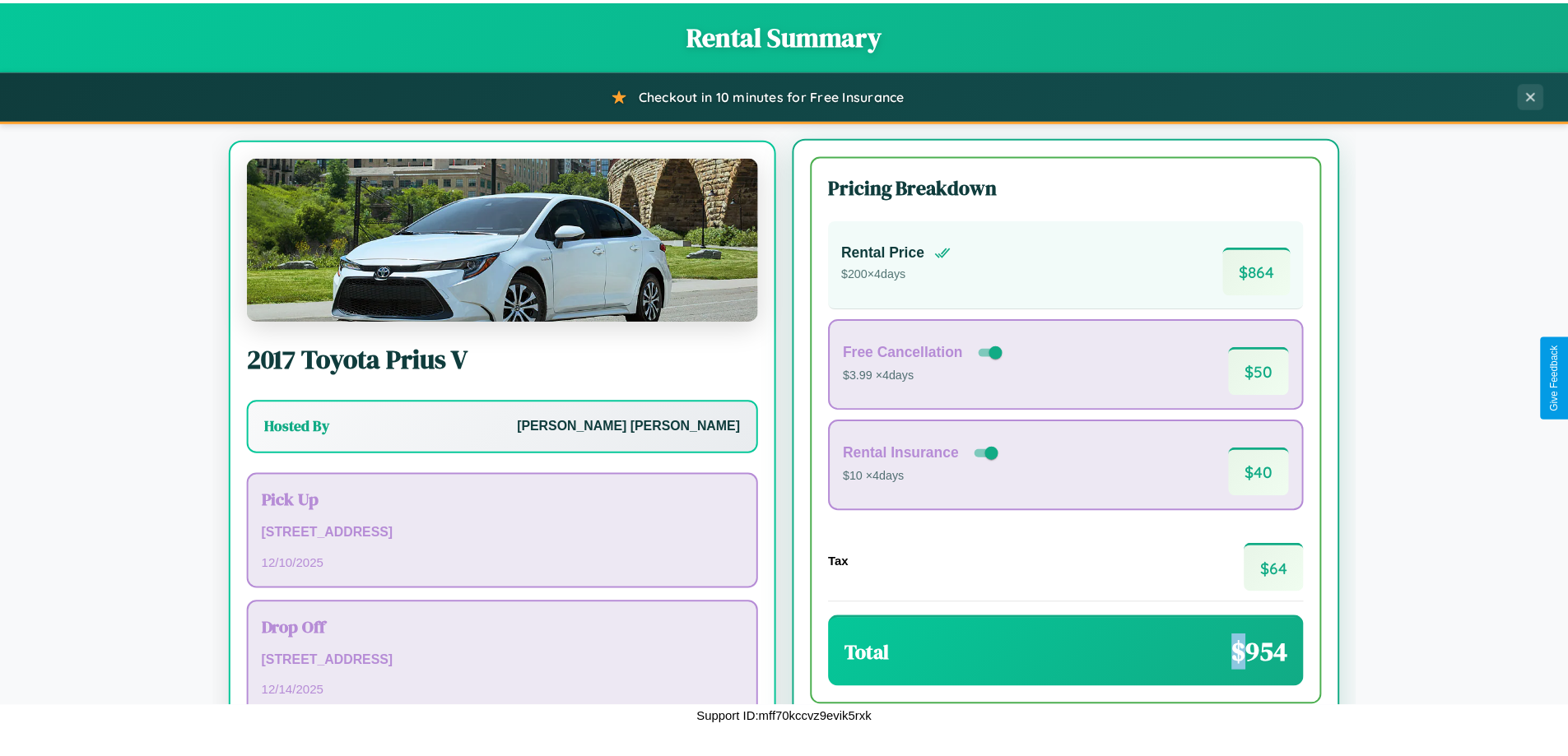
scroll to position [76, 0]
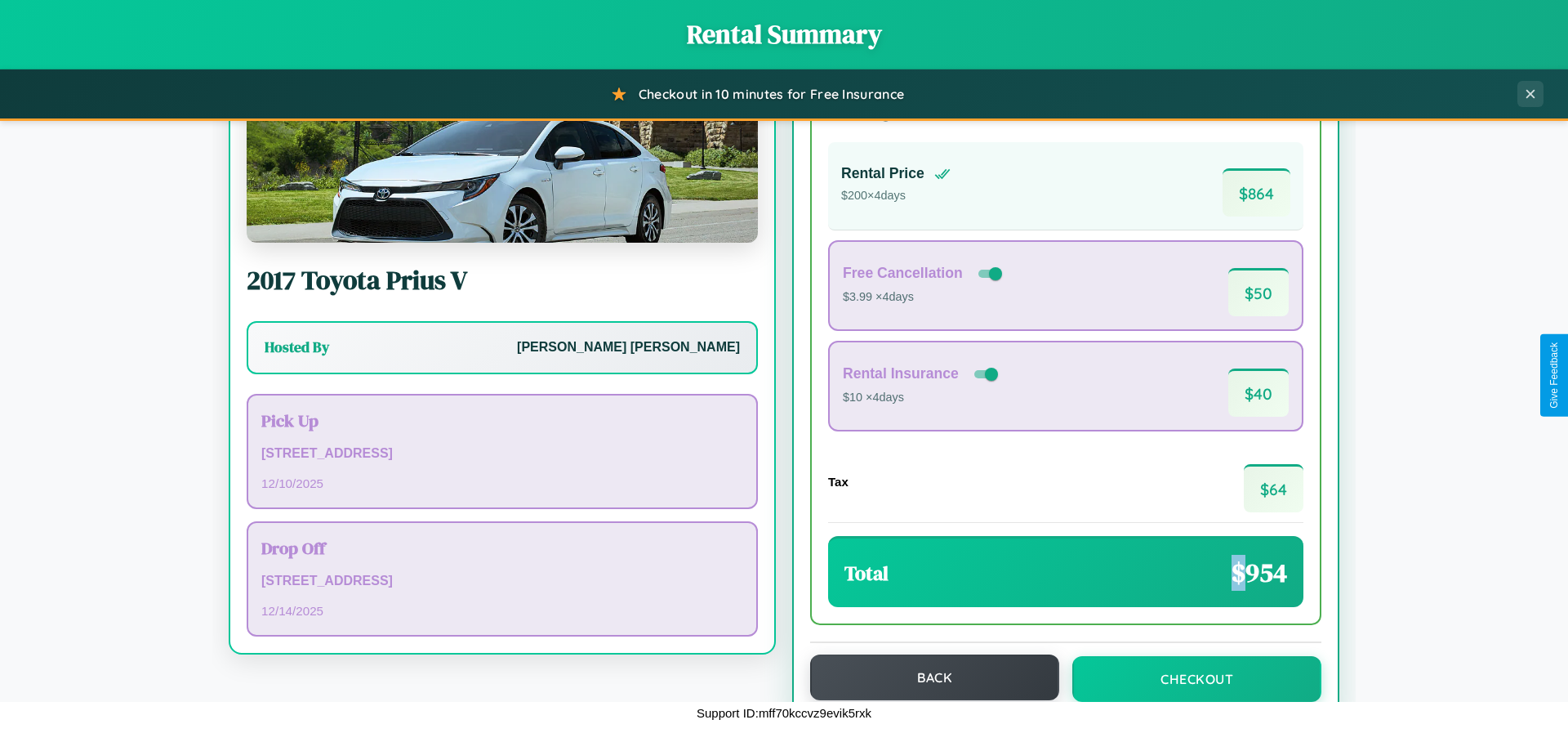
click at [927, 678] on button "Back" at bounding box center [934, 677] width 249 height 46
